Goal: Task Accomplishment & Management: Manage account settings

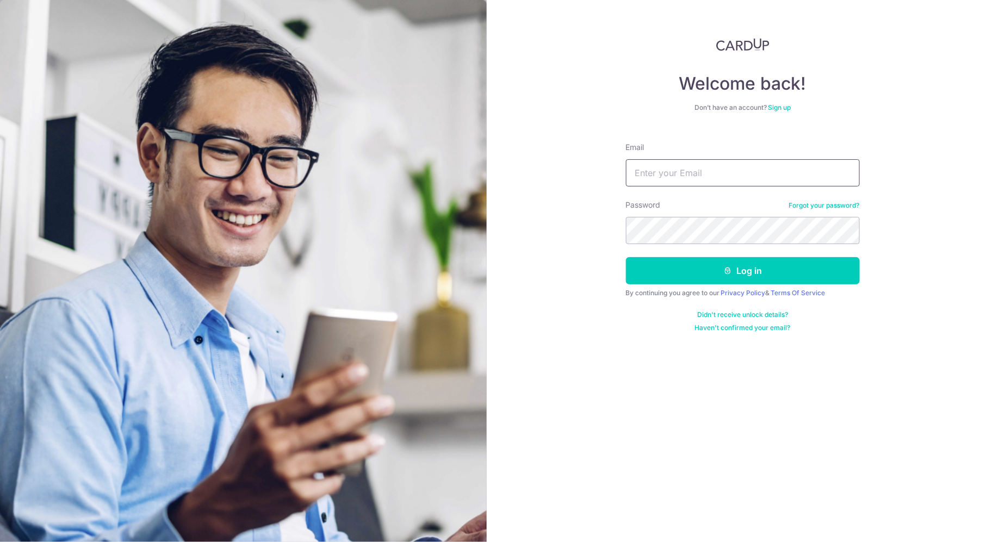
click at [693, 186] on input "Email" at bounding box center [743, 172] width 234 height 27
click at [694, 181] on input "s" at bounding box center [743, 172] width 234 height 27
type input "[EMAIL_ADDRESS][DOMAIN_NAME]"
click at [626, 257] on button "Log in" at bounding box center [743, 270] width 234 height 27
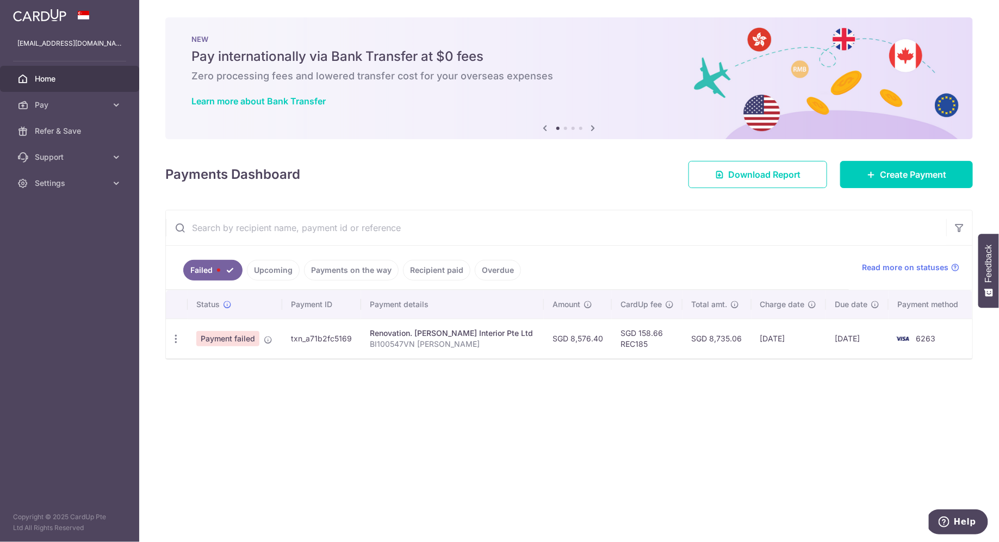
click at [250, 341] on span "Payment failed" at bounding box center [227, 338] width 63 height 15
click at [329, 337] on td "txn_a71b2fc5169" at bounding box center [321, 339] width 79 height 40
click at [654, 344] on td "SGD 158.66 REC185" at bounding box center [647, 339] width 71 height 40
click at [620, 341] on td "SGD 158.66 REC185" at bounding box center [647, 339] width 71 height 40
click at [265, 336] on icon at bounding box center [268, 340] width 9 height 9
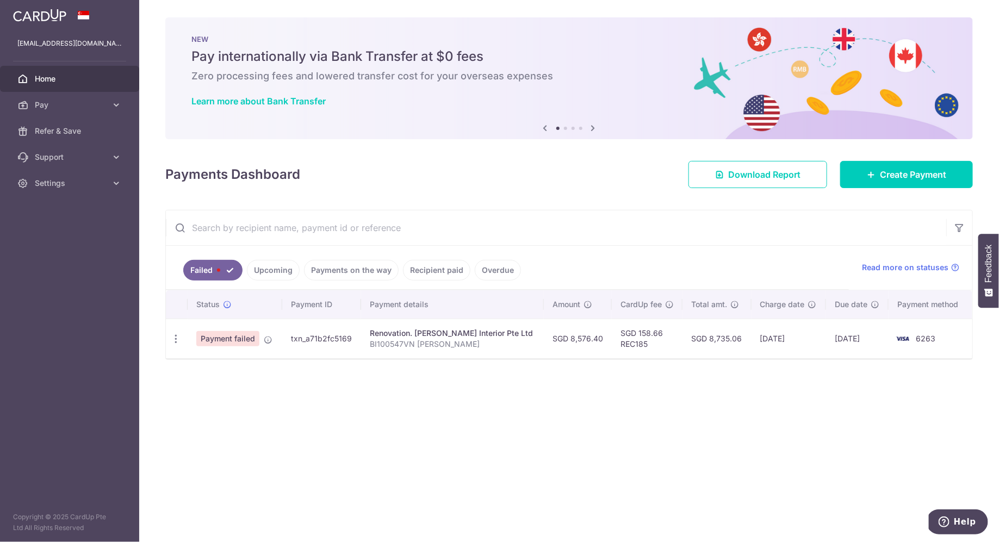
click at [797, 325] on td "[DATE]" at bounding box center [789, 339] width 75 height 40
click at [270, 265] on link "Upcoming" at bounding box center [273, 270] width 53 height 21
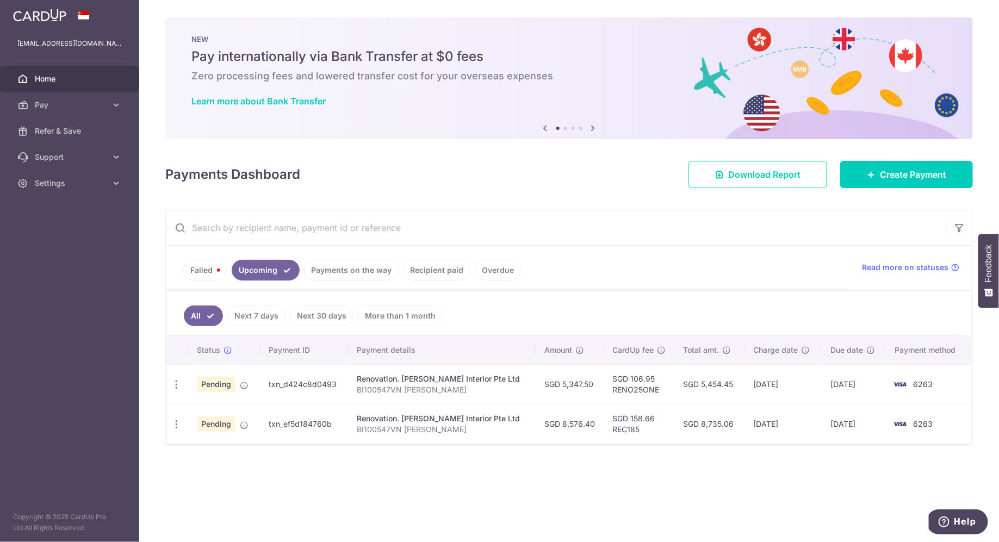
click at [210, 271] on link "Failed" at bounding box center [205, 270] width 44 height 21
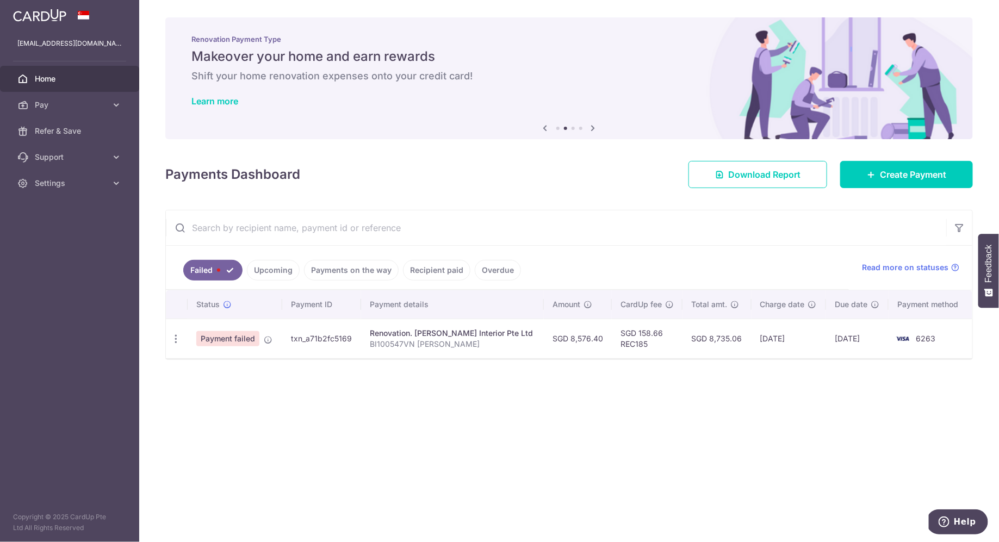
click at [299, 342] on td "txn_a71b2fc5169" at bounding box center [321, 339] width 79 height 40
click at [419, 334] on div "Renovation. [PERSON_NAME] Interior Pte Ltd" at bounding box center [452, 333] width 165 height 11
click at [175, 337] on icon "button" at bounding box center [175, 338] width 11 height 11
click at [211, 366] on span "Update payment" at bounding box center [234, 368] width 74 height 13
radio input "true"
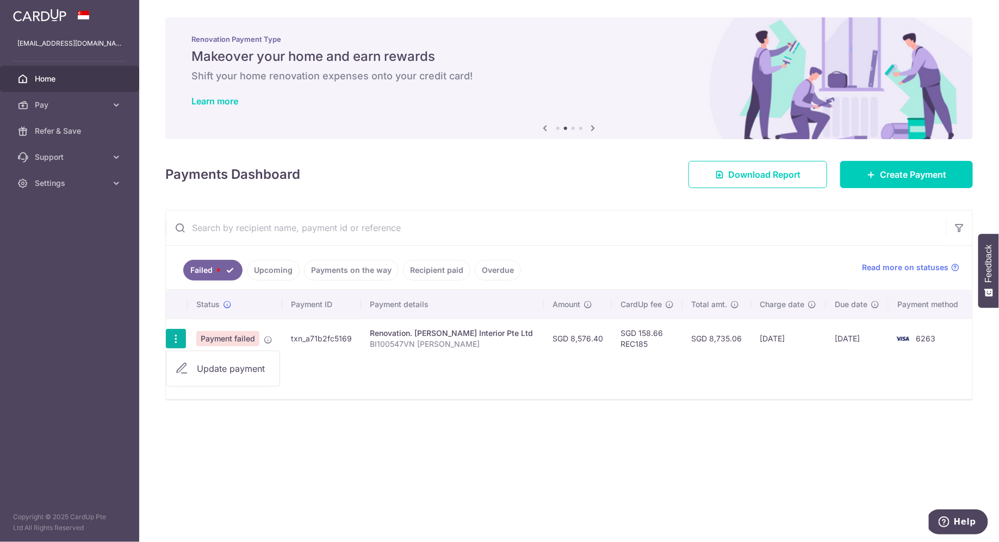
type input "8,576.40"
type input "BI100547VN [PERSON_NAME]"
type input "30% commencement and 1st milestone"
type input "REC185"
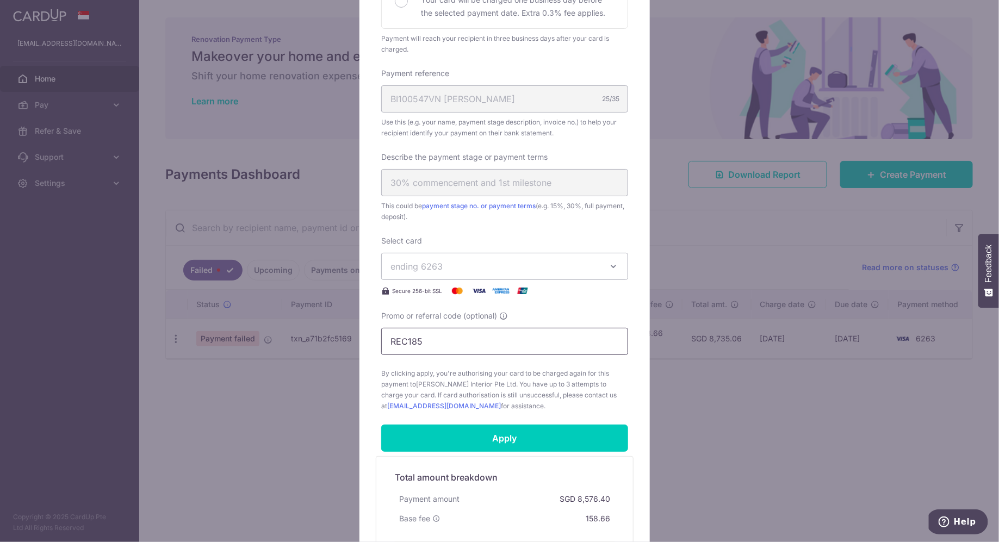
scroll to position [419, 0]
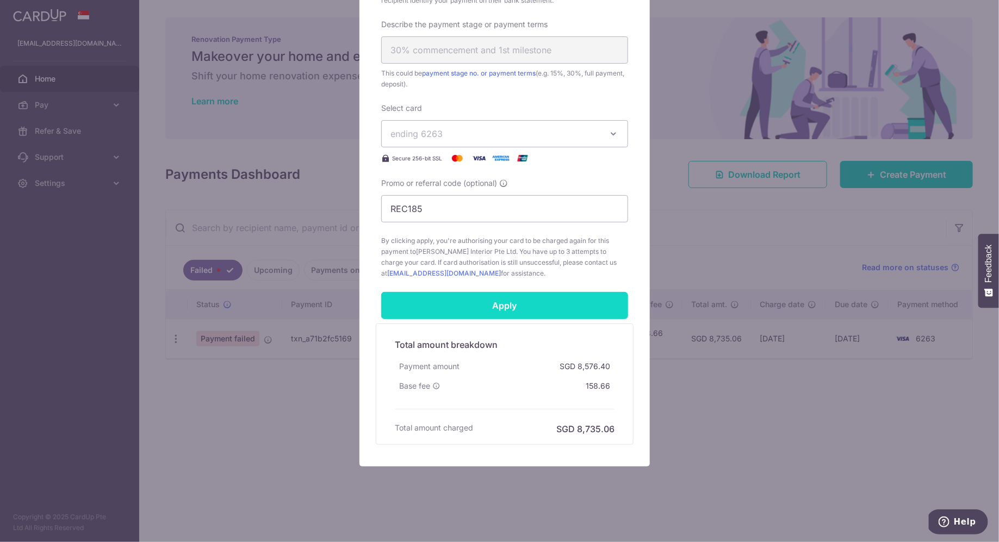
click at [544, 304] on input "Apply" at bounding box center [504, 305] width 247 height 27
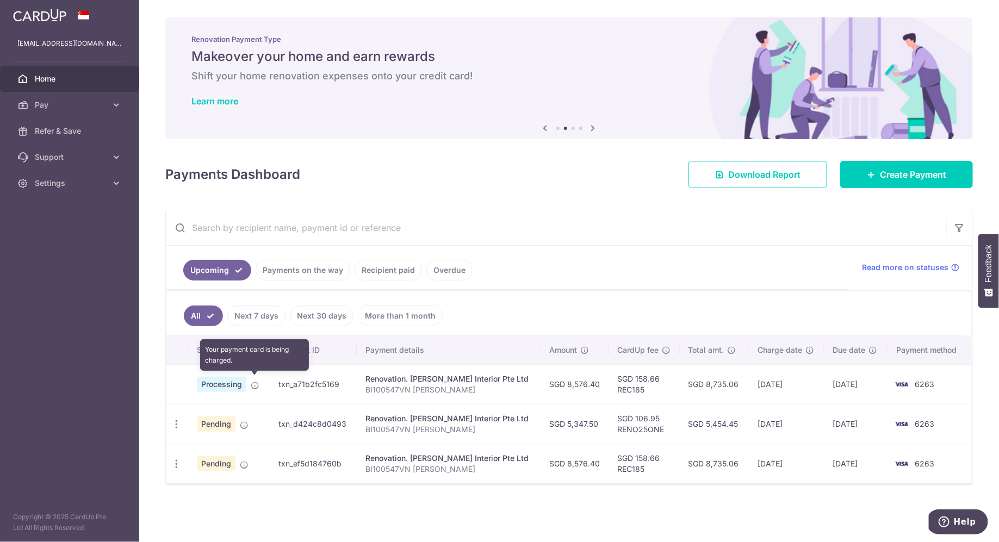
click at [255, 382] on icon at bounding box center [255, 385] width 9 height 9
